Goal: Check status: Check status

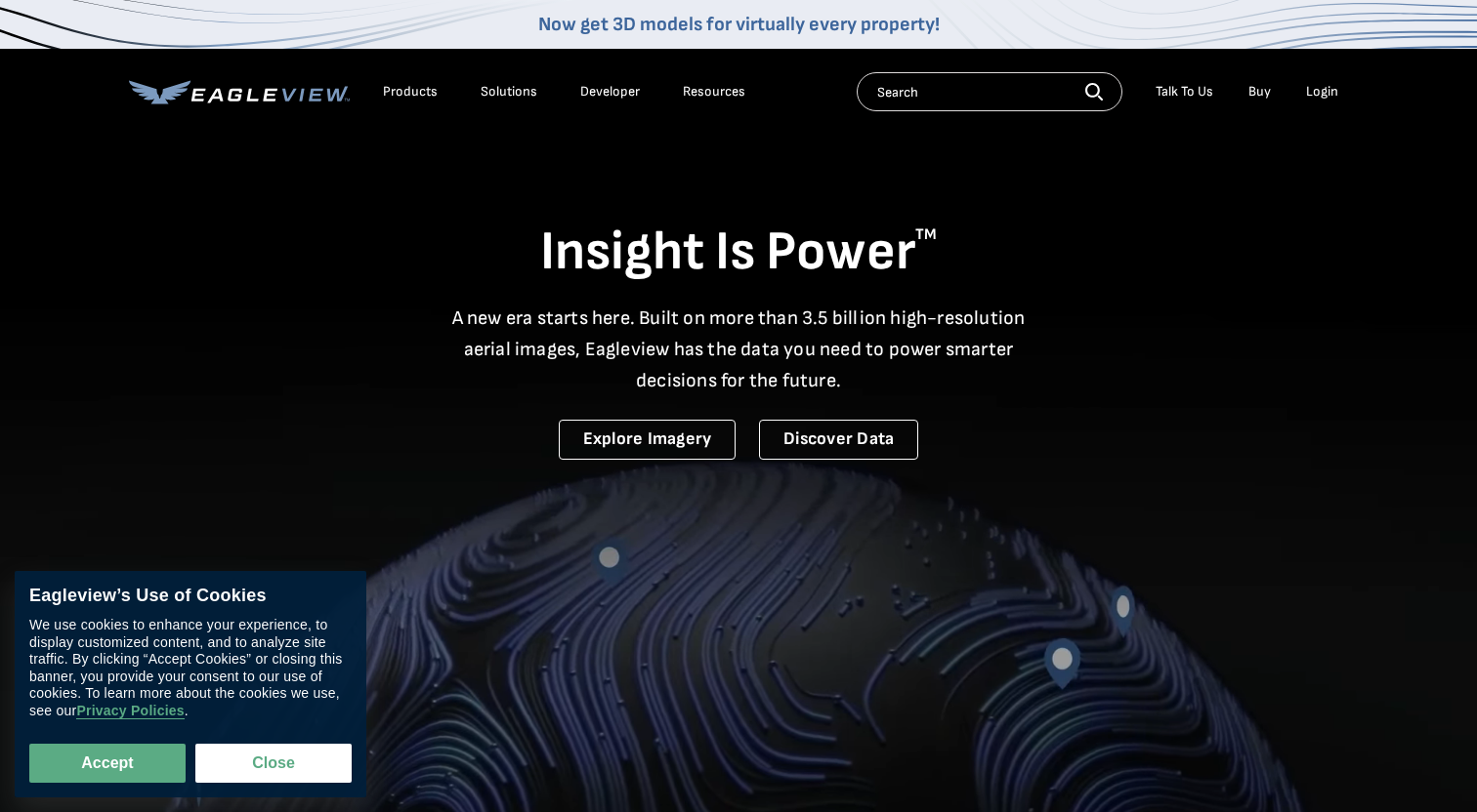
click at [1317, 94] on div "Login" at bounding box center [1321, 92] width 32 height 18
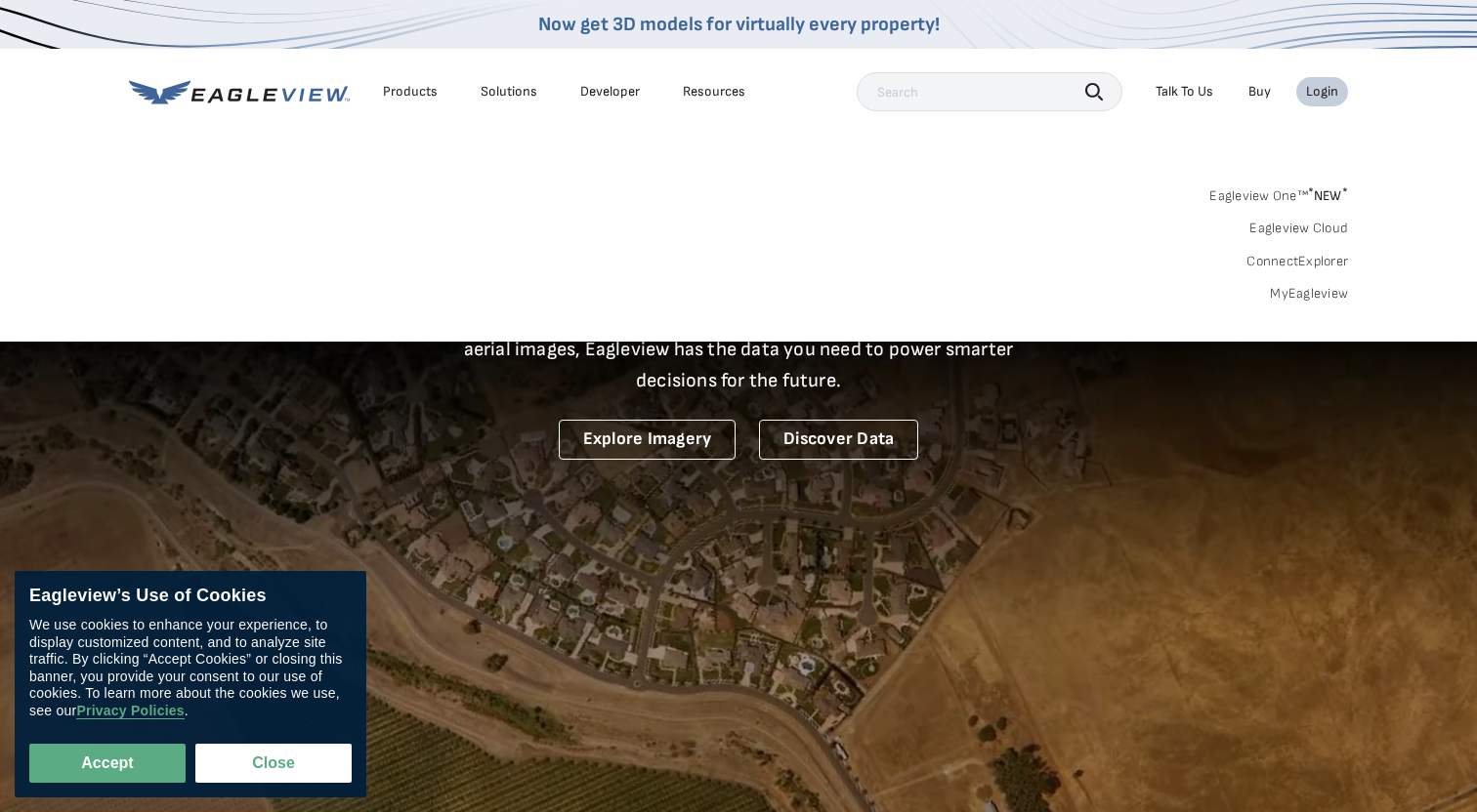
click at [1286, 292] on link "MyEagleview" at bounding box center [1308, 293] width 78 height 18
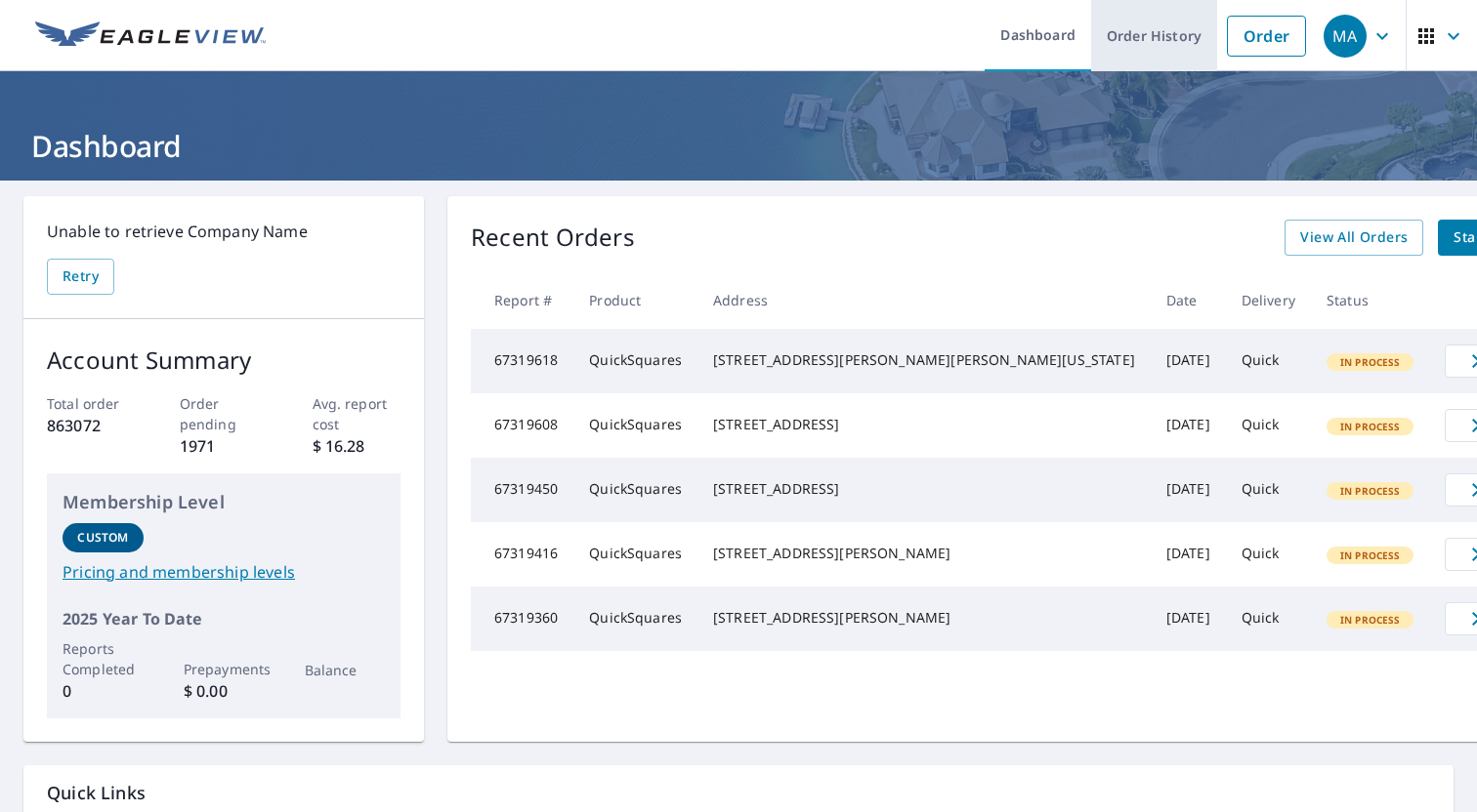
click at [1146, 38] on link "Order History" at bounding box center [1154, 36] width 126 height 71
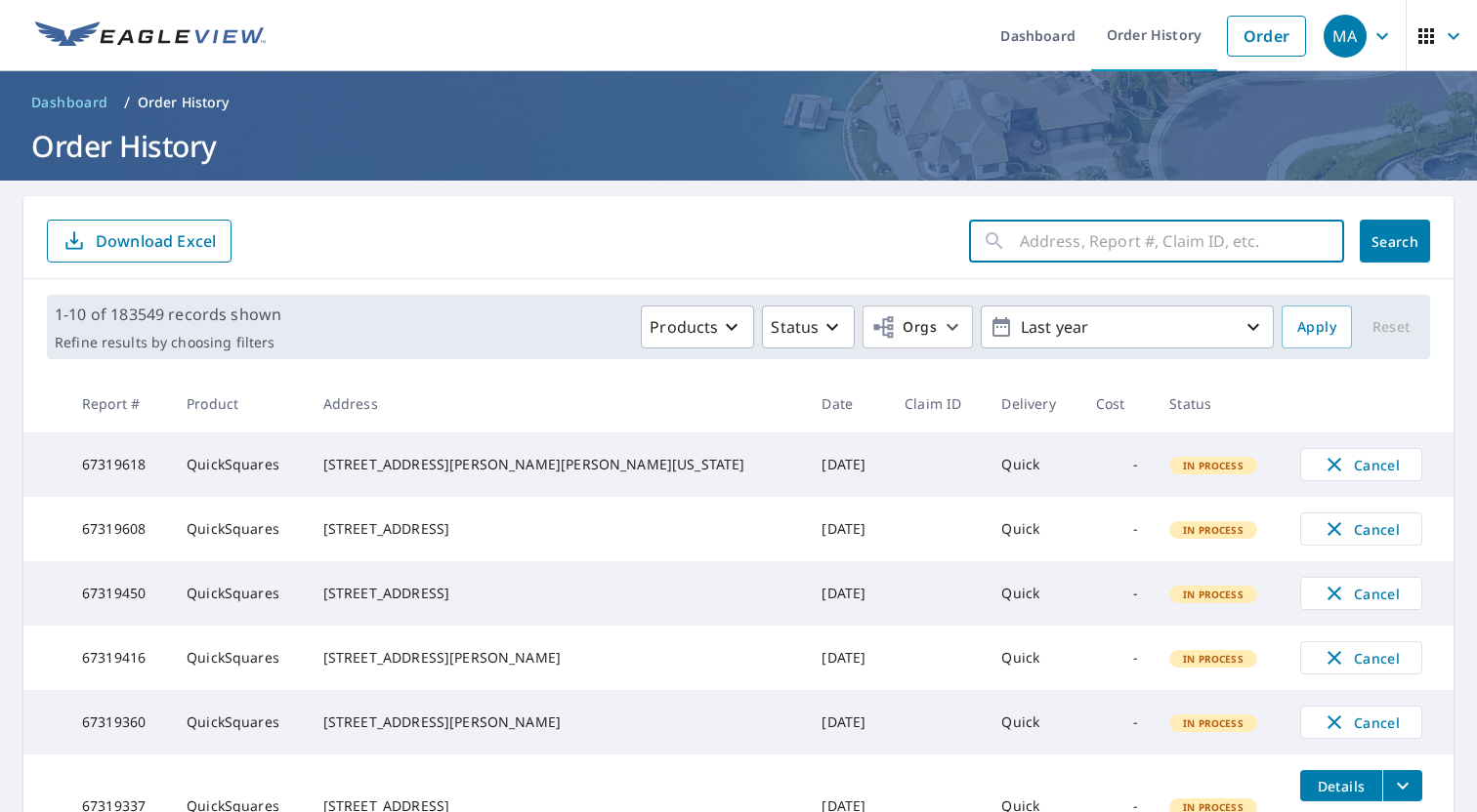
click at [1056, 230] on input "text" at bounding box center [1181, 241] width 324 height 55
type input "8 maple"
click button "Search" at bounding box center [1394, 241] width 70 height 43
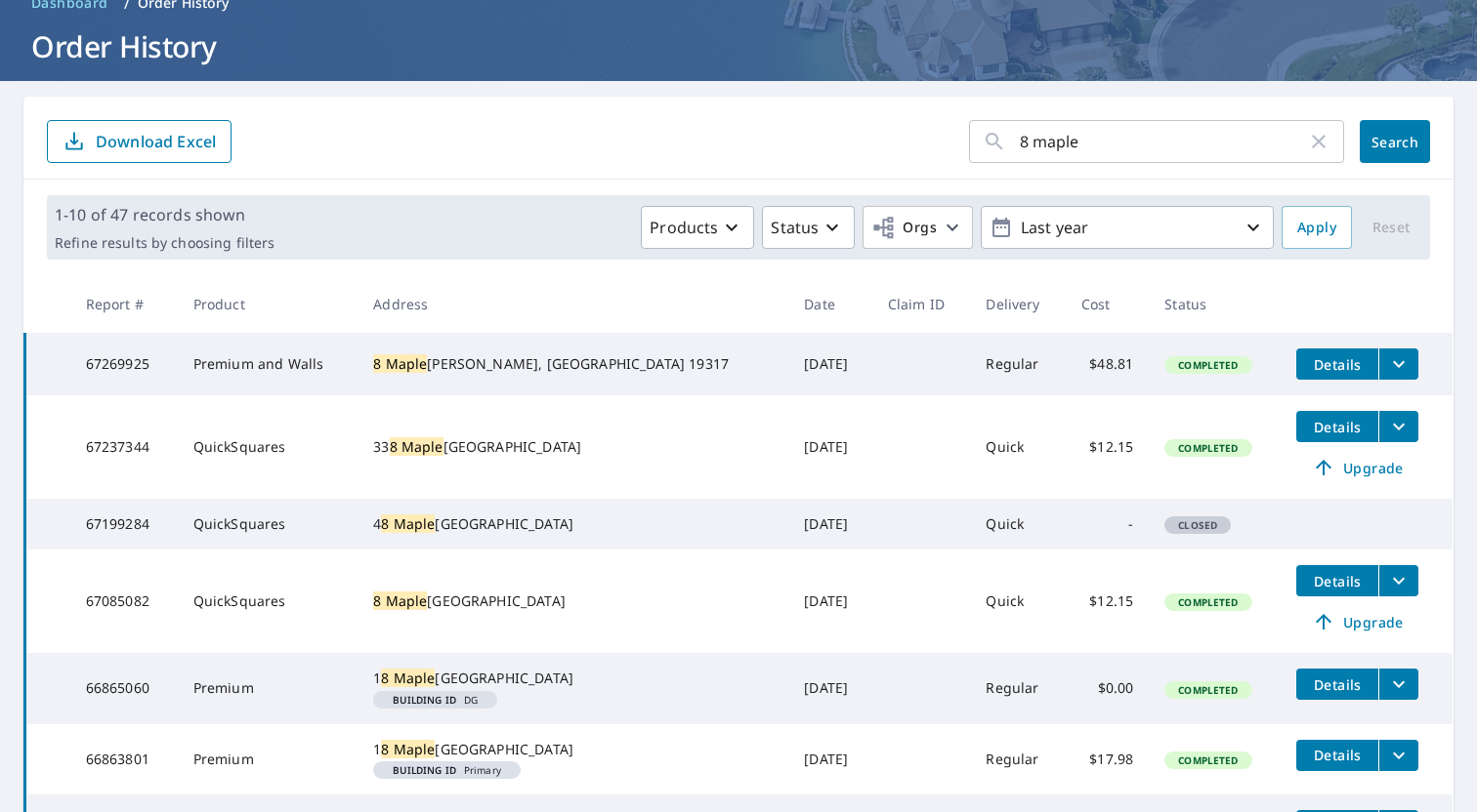
scroll to position [111, 0]
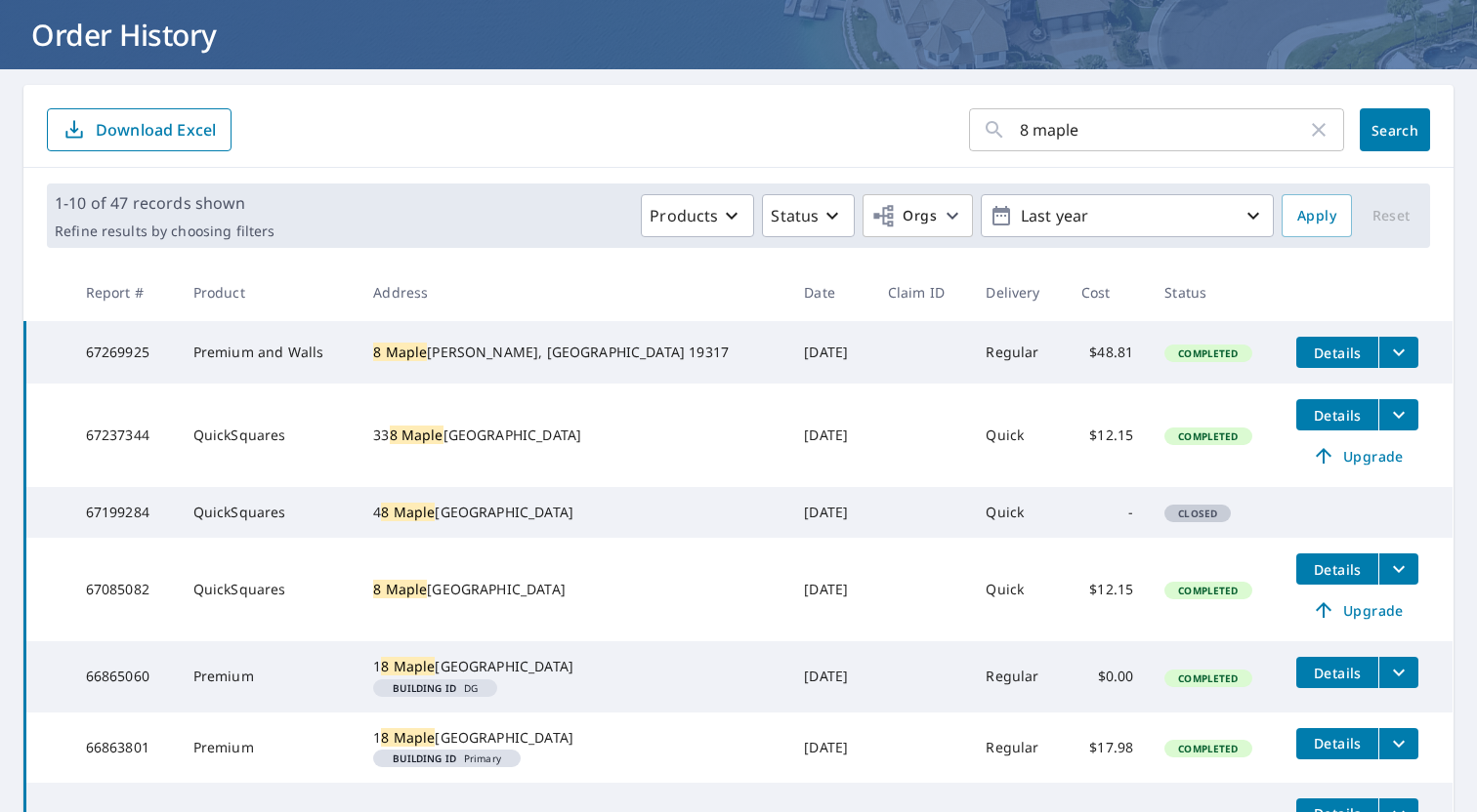
click at [1387, 359] on icon "filesDropdownBtn-67269925" at bounding box center [1399, 353] width 24 height 24
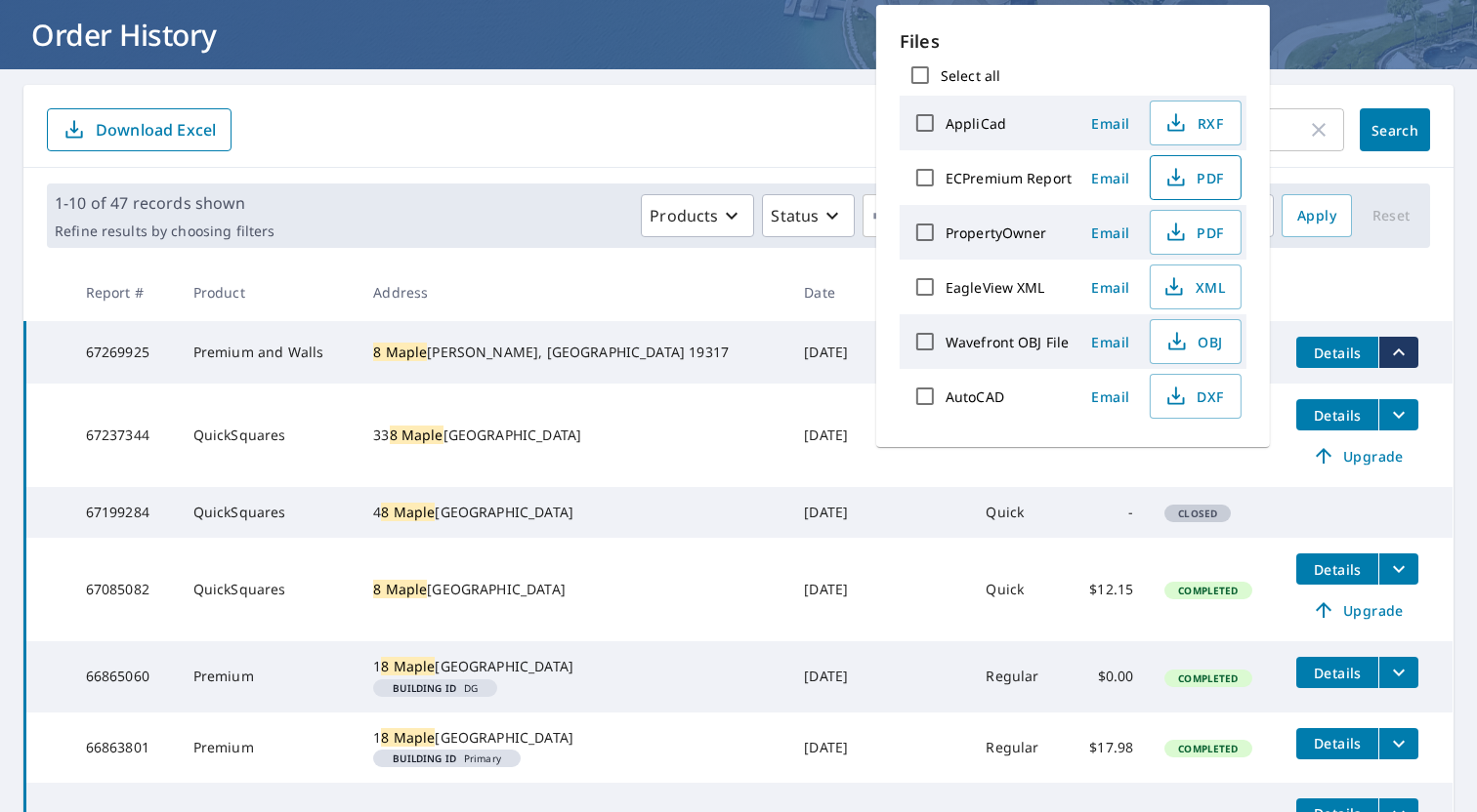
click at [1169, 174] on icon "button" at bounding box center [1174, 177] width 24 height 24
click at [692, 115] on form "8 maple ​ Search Download Excel" at bounding box center [738, 129] width 1383 height 43
